Goal: Navigation & Orientation: Find specific page/section

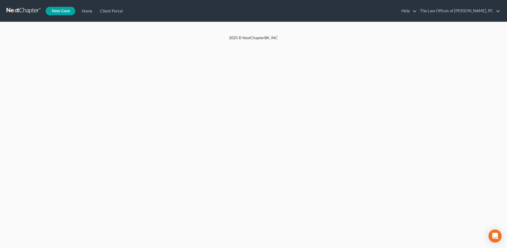
click at [25, 12] on link at bounding box center [24, 11] width 35 height 10
